Goal: Transaction & Acquisition: Book appointment/travel/reservation

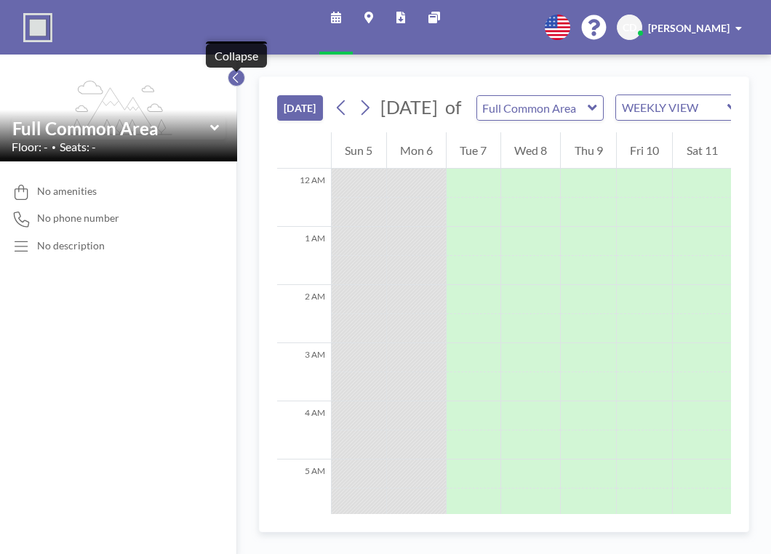
click at [230, 76] on button at bounding box center [236, 77] width 17 height 17
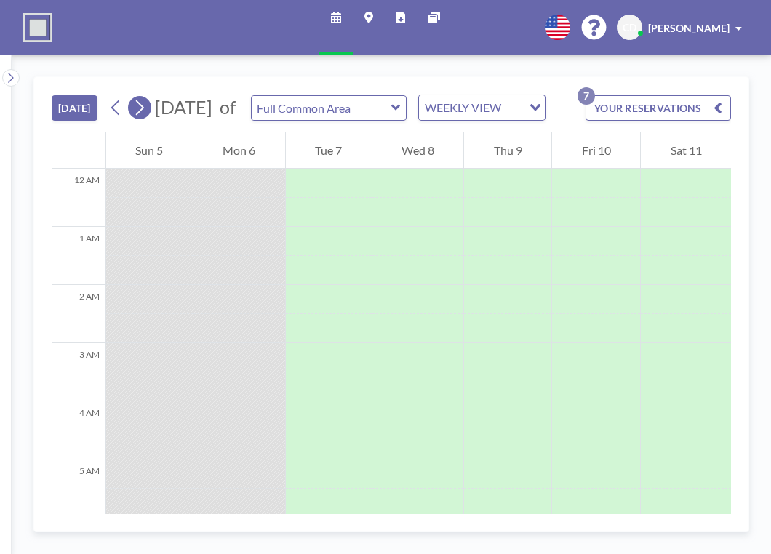
click at [143, 113] on icon at bounding box center [140, 107] width 8 height 15
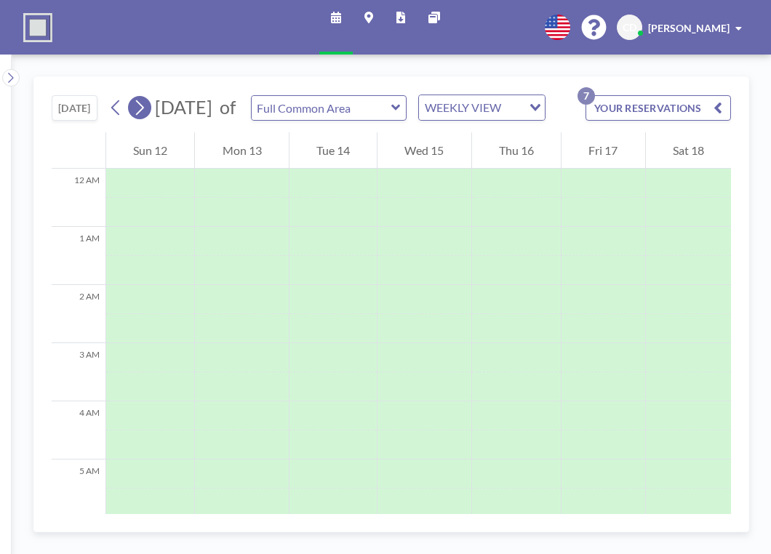
click at [143, 113] on icon at bounding box center [140, 107] width 8 height 15
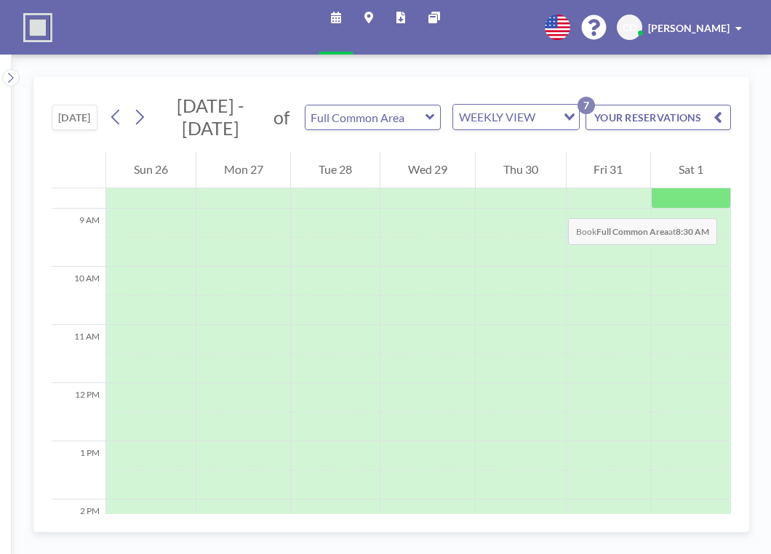
scroll to position [506, 0]
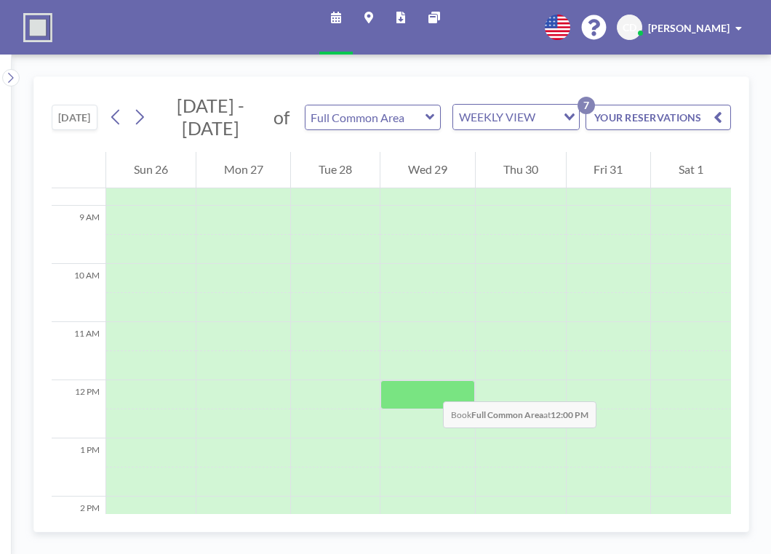
click at [428, 388] on div at bounding box center [427, 394] width 95 height 29
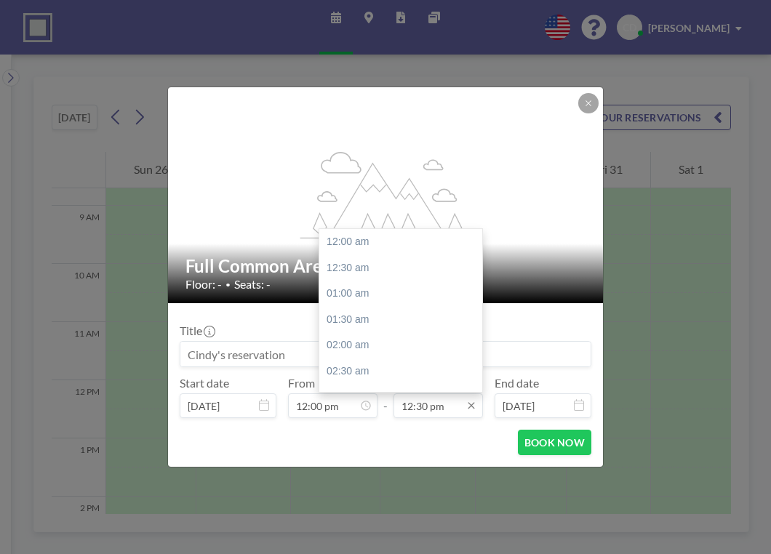
scroll to position [647, 0]
click at [385, 296] on div "01:30 pm" at bounding box center [404, 294] width 170 height 26
type input "01:30 pm"
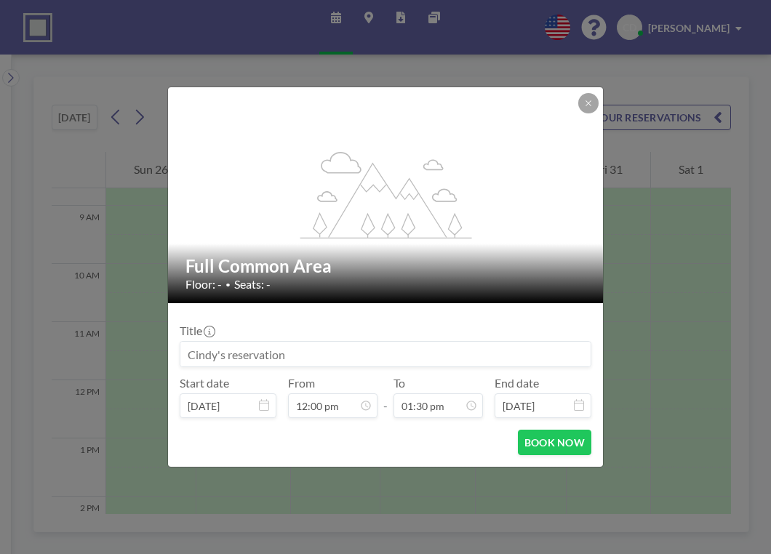
click at [398, 358] on input at bounding box center [385, 354] width 410 height 25
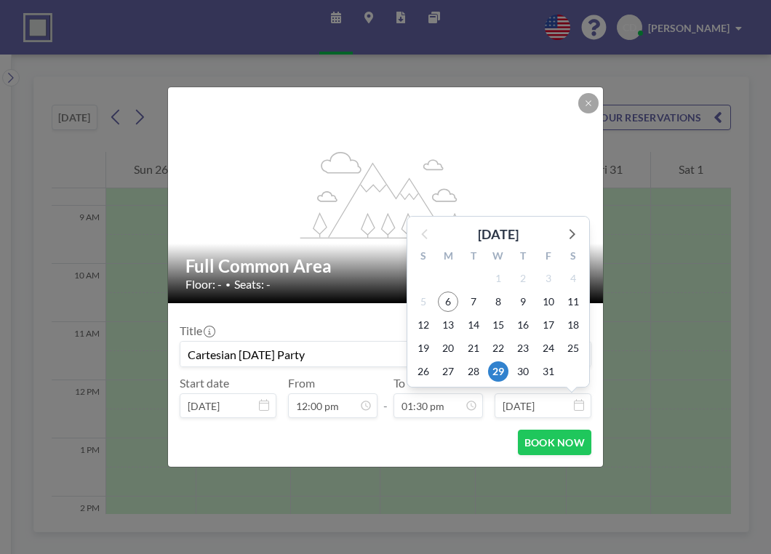
scroll to position [699, 0]
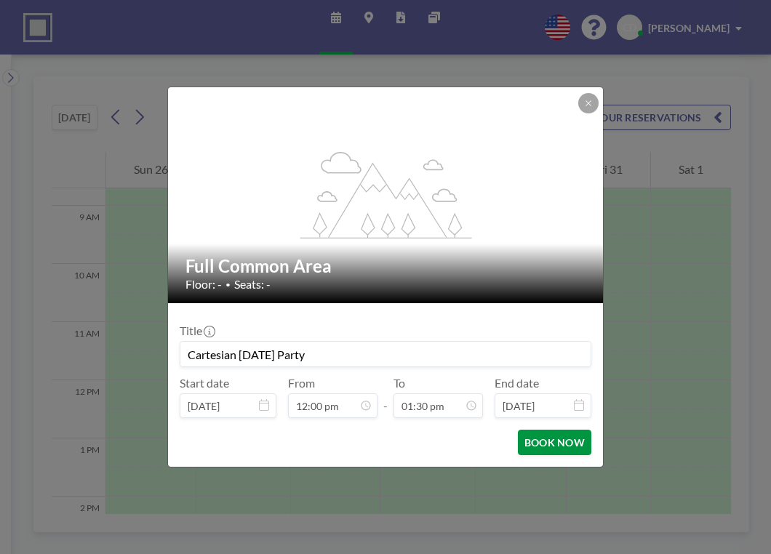
type input "Cartesian [DATE] Party"
click at [550, 398] on button "BOOK NOW" at bounding box center [554, 442] width 73 height 25
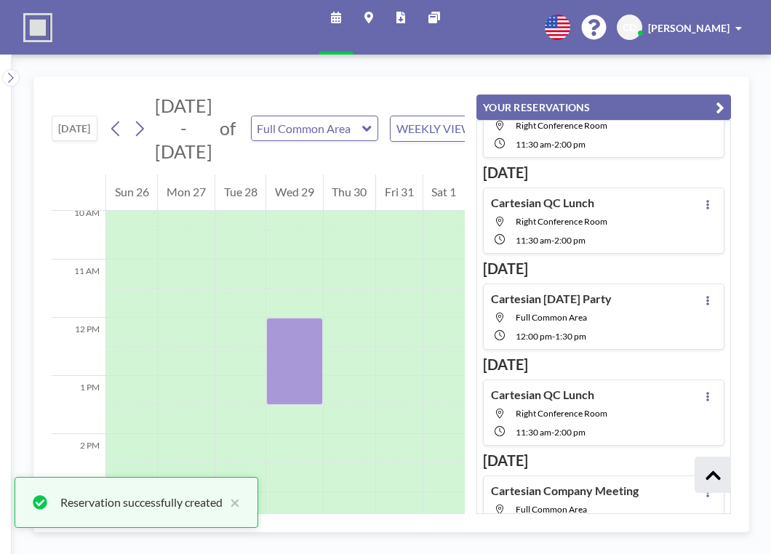
scroll to position [585, 0]
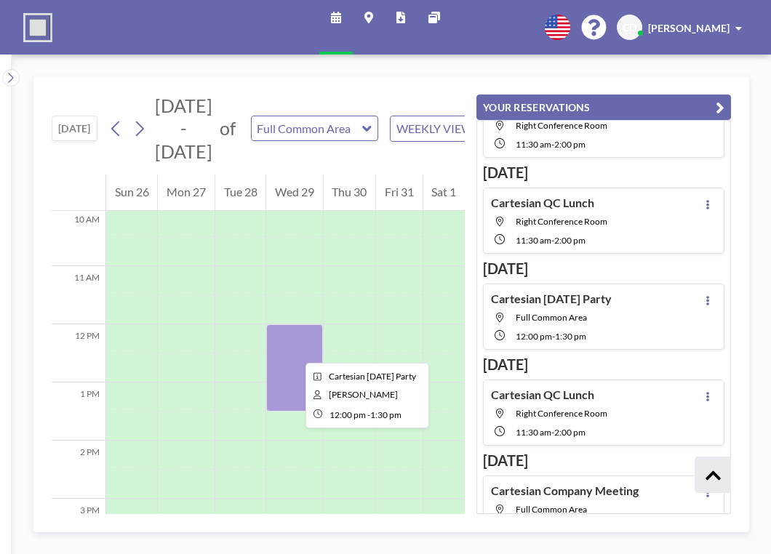
click at [294, 345] on div at bounding box center [294, 367] width 56 height 87
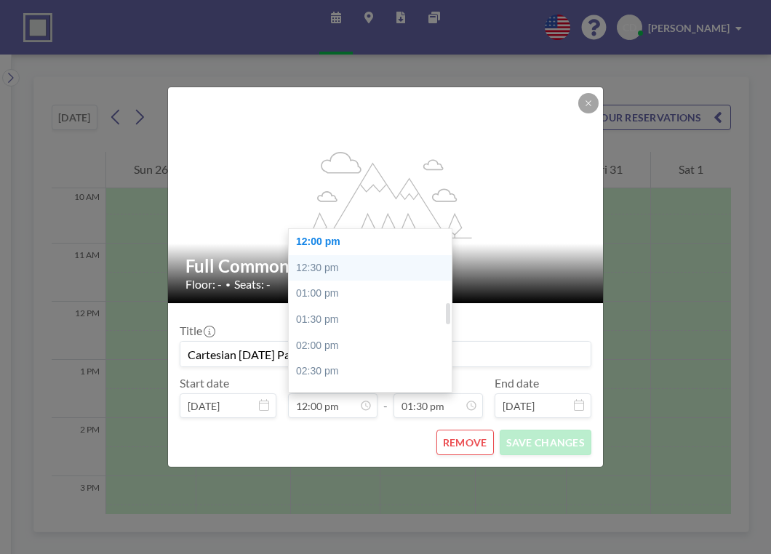
scroll to position [475, 0]
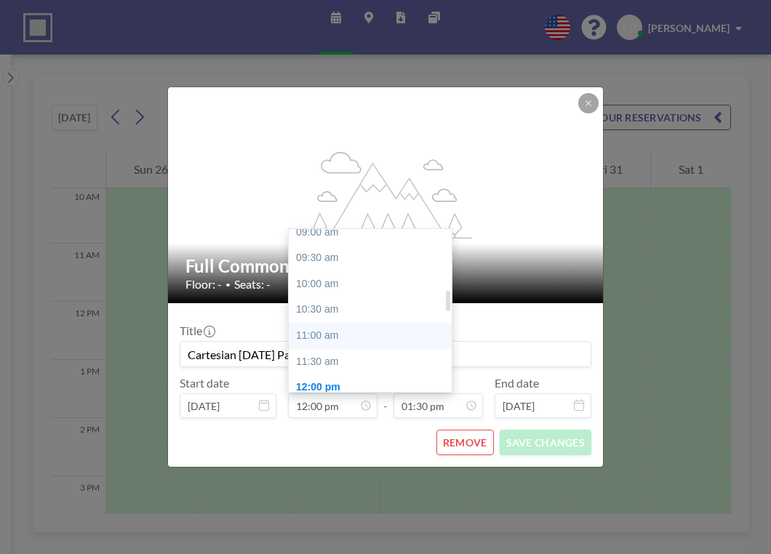
click at [332, 336] on div "11:00 am" at bounding box center [374, 336] width 170 height 26
type input "11:00 am"
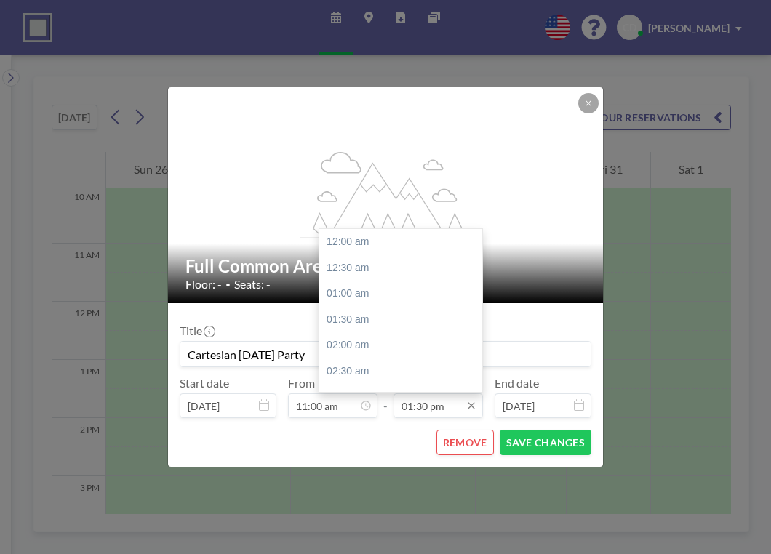
scroll to position [699, 0]
click at [432, 398] on input "01:30 pm" at bounding box center [437, 405] width 89 height 25
click at [348, 271] on div "02:00 pm" at bounding box center [404, 268] width 170 height 26
type input "02:00 pm"
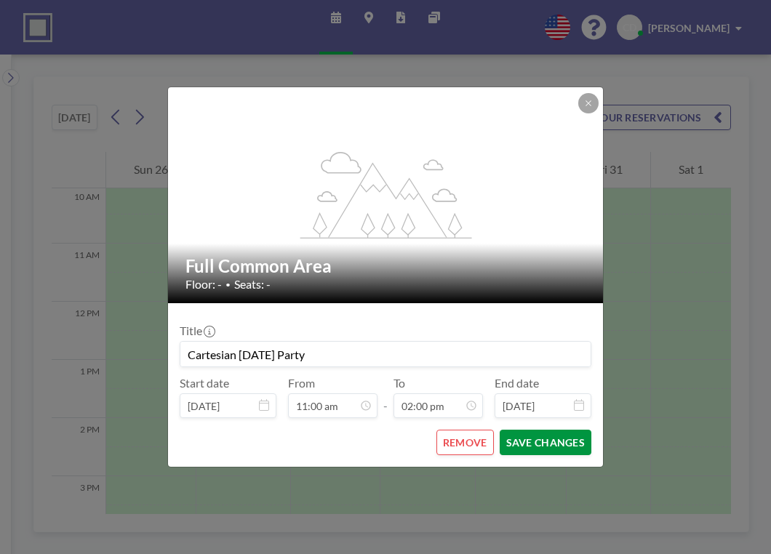
scroll to position [725, 0]
click at [530, 398] on button "SAVE CHANGES" at bounding box center [545, 442] width 92 height 25
